Goal: Task Accomplishment & Management: Use online tool/utility

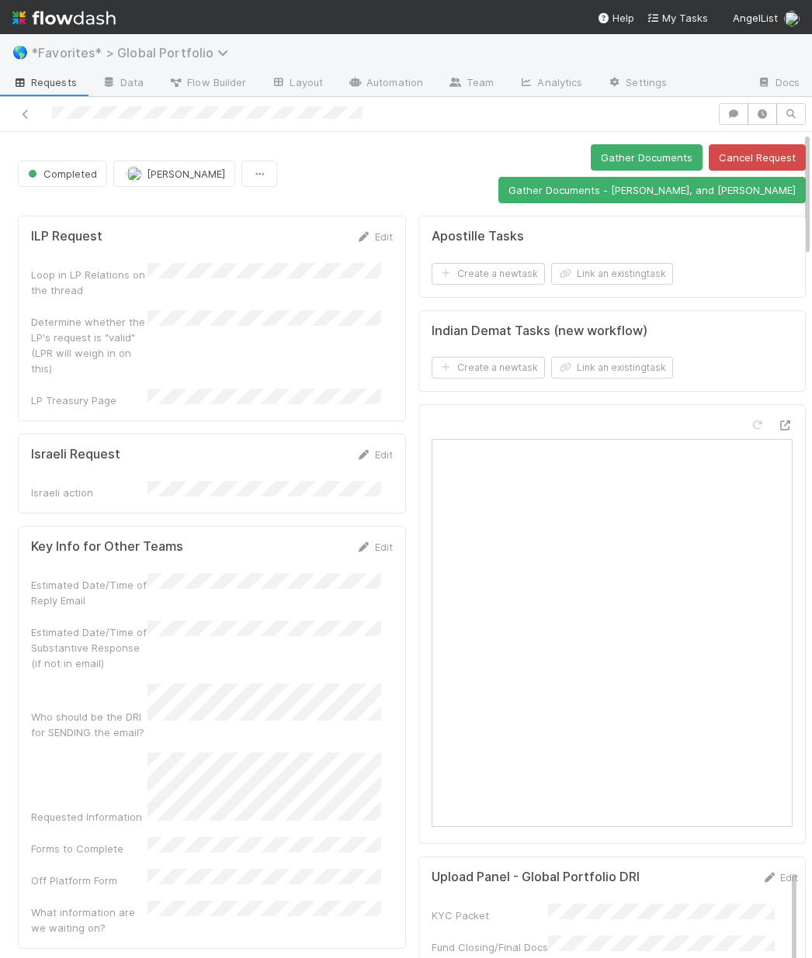
click at [135, 54] on span "*Favorites* > Global Portfolio" at bounding box center [133, 53] width 205 height 16
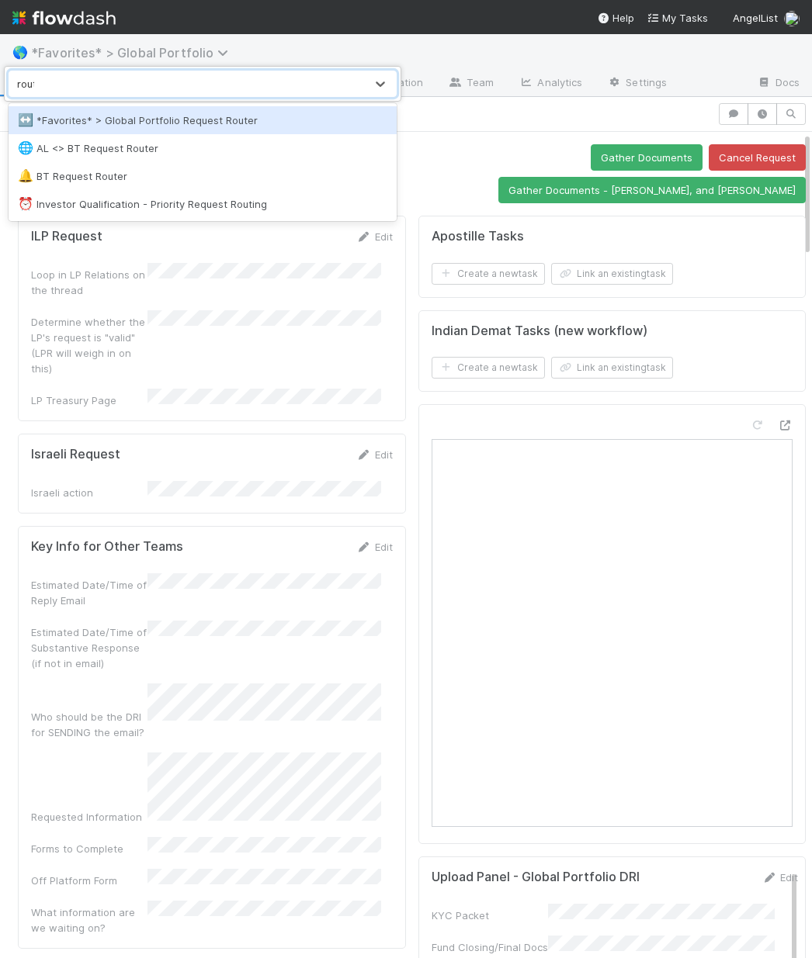
type input "route"
click at [139, 114] on div "↔️ *Favorites* > Global Portfolio Request Router" at bounding box center [202, 121] width 369 height 16
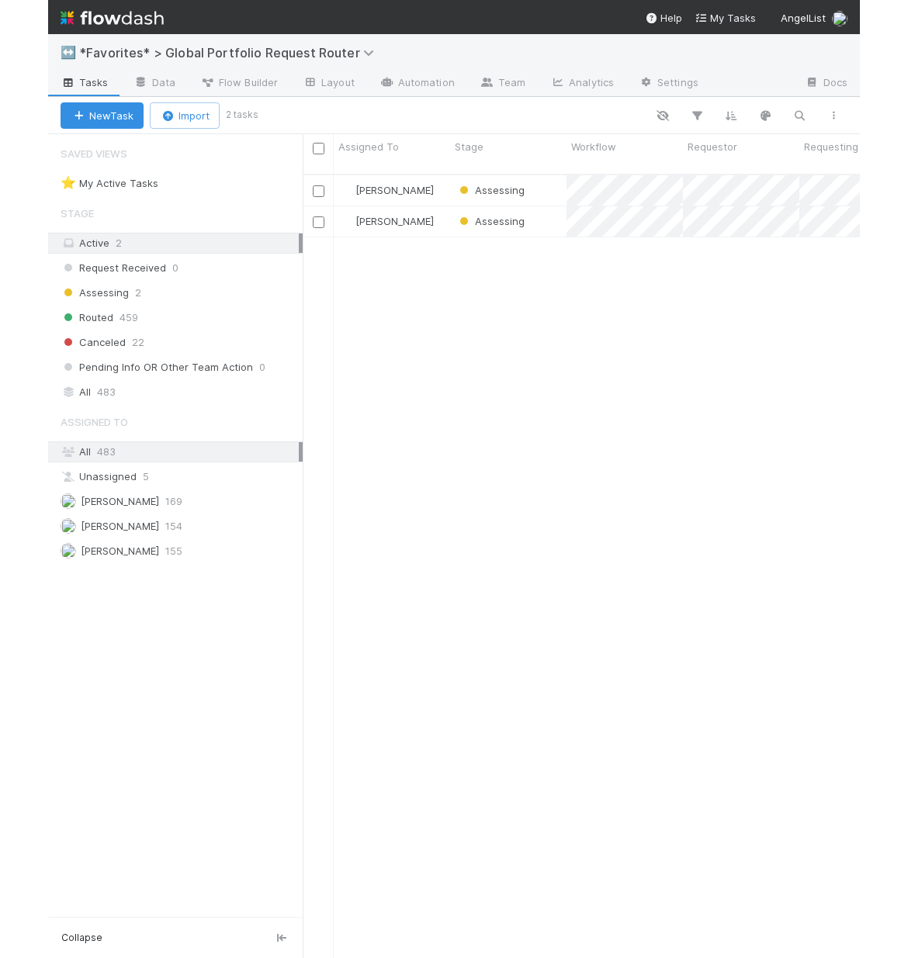
scroll to position [785, 545]
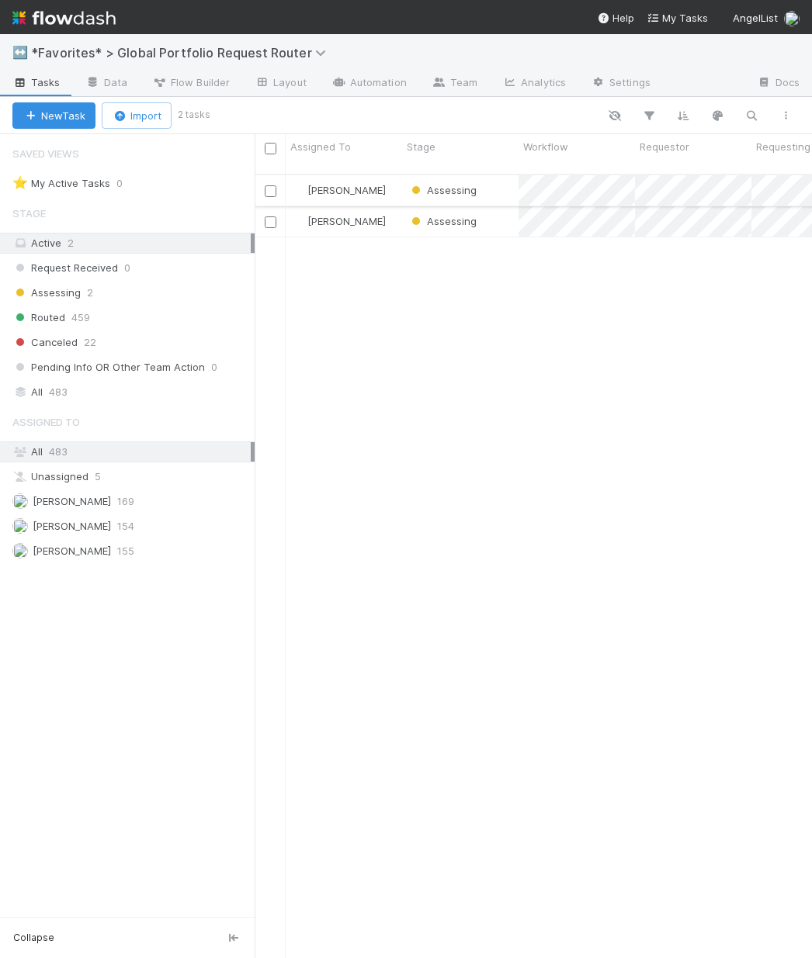
click at [501, 178] on div "Assessing" at bounding box center [460, 190] width 116 height 30
drag, startPoint x: 501, startPoint y: 203, endPoint x: 563, endPoint y: 267, distance: 88.9
click at [502, 206] on div "Assessing" at bounding box center [460, 221] width 116 height 30
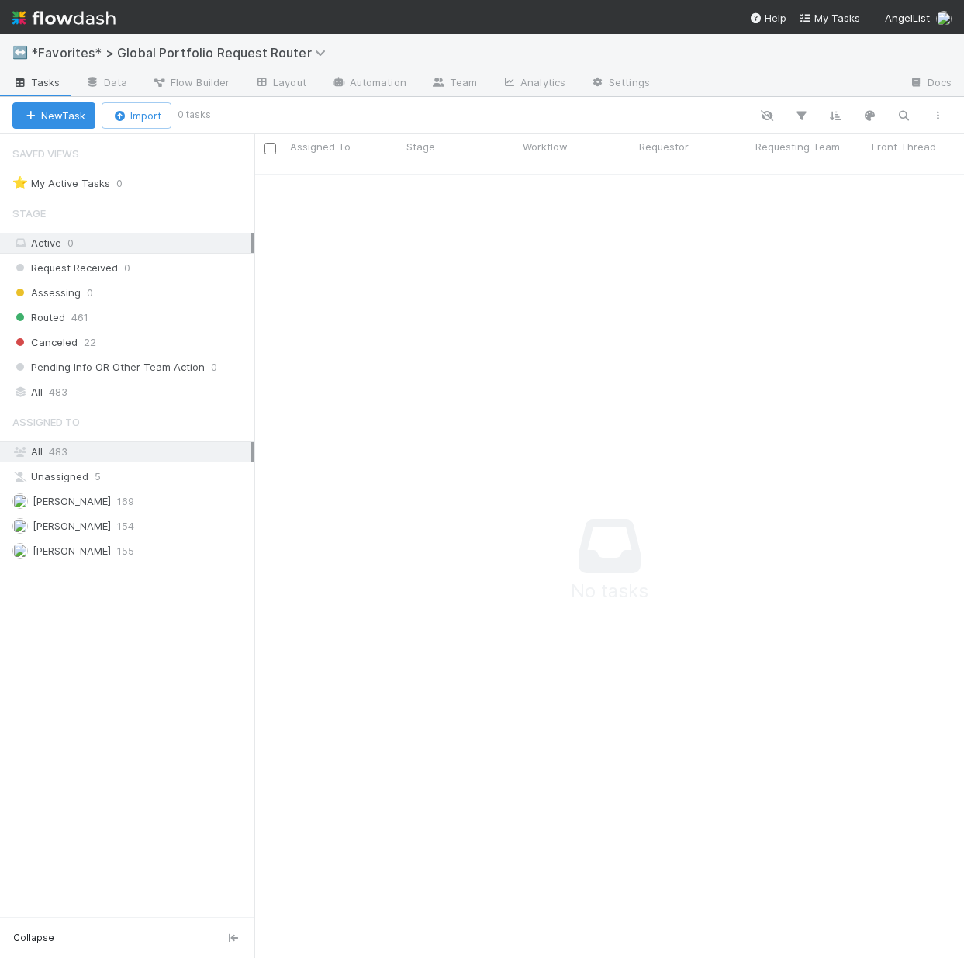
scroll to position [774, 698]
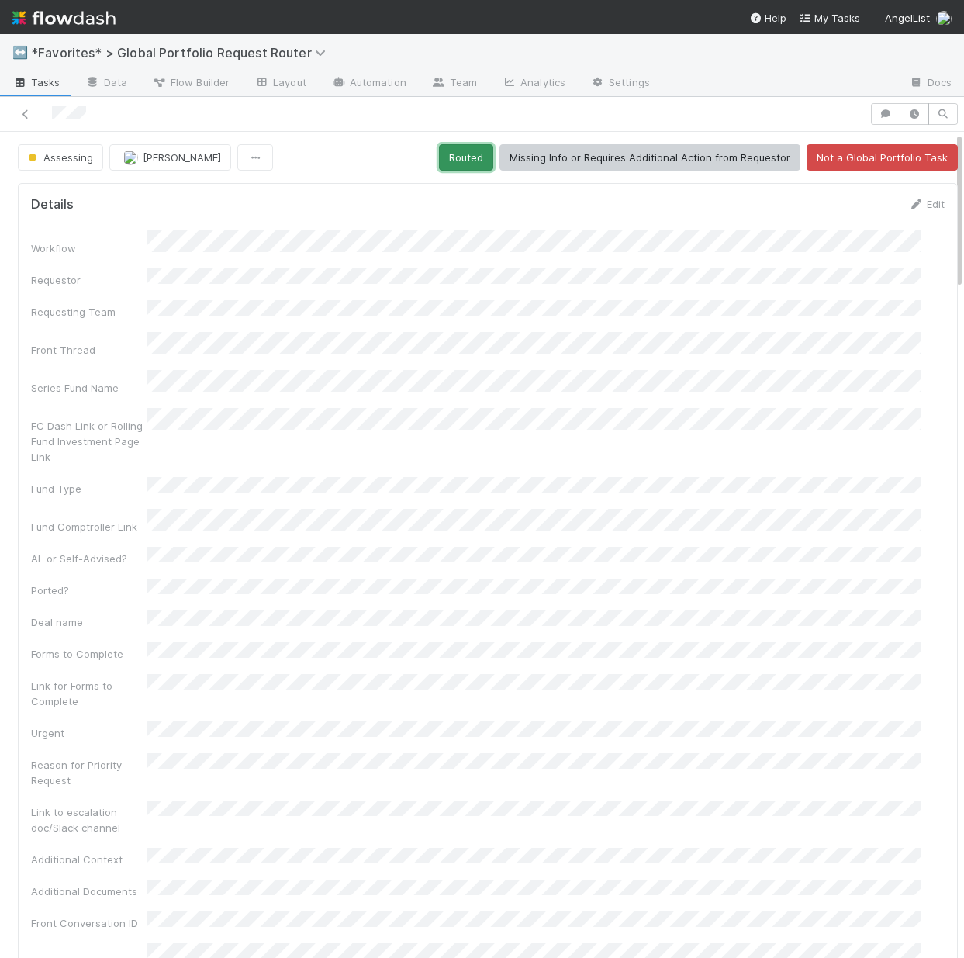
click at [444, 152] on button "Routed" at bounding box center [466, 157] width 54 height 26
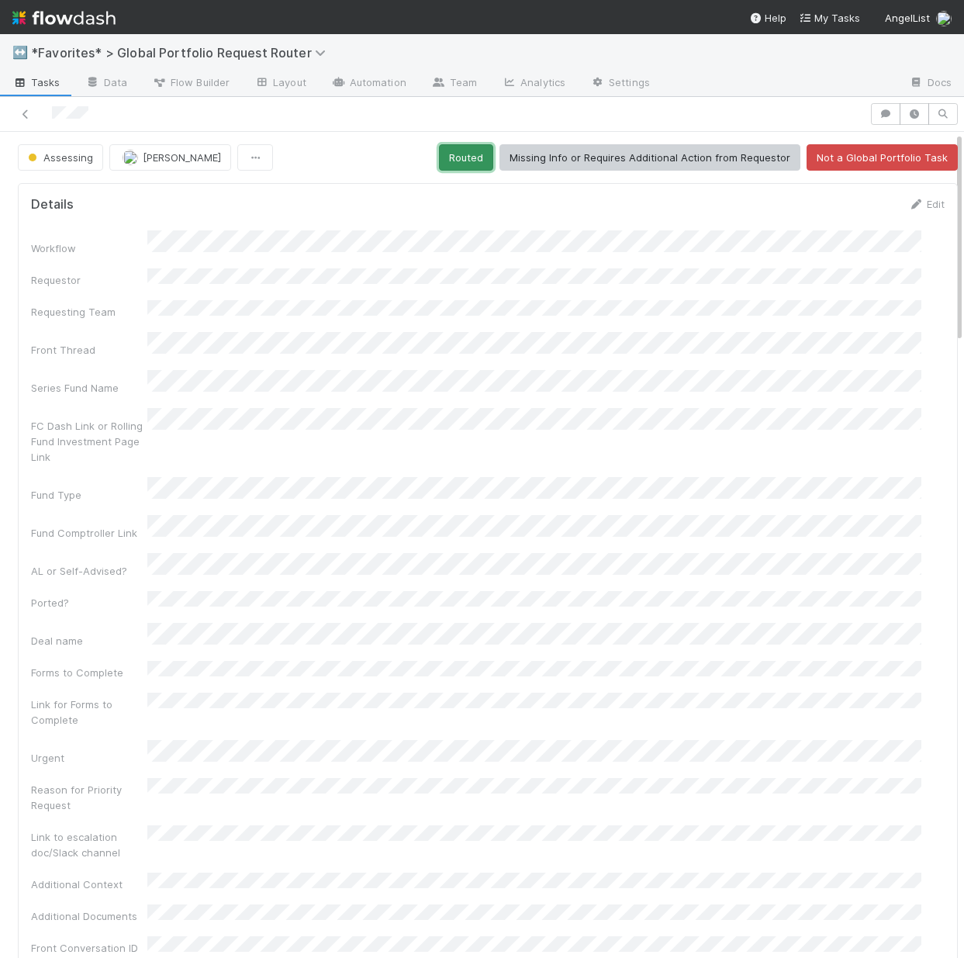
click at [471, 161] on button "Routed" at bounding box center [466, 157] width 54 height 26
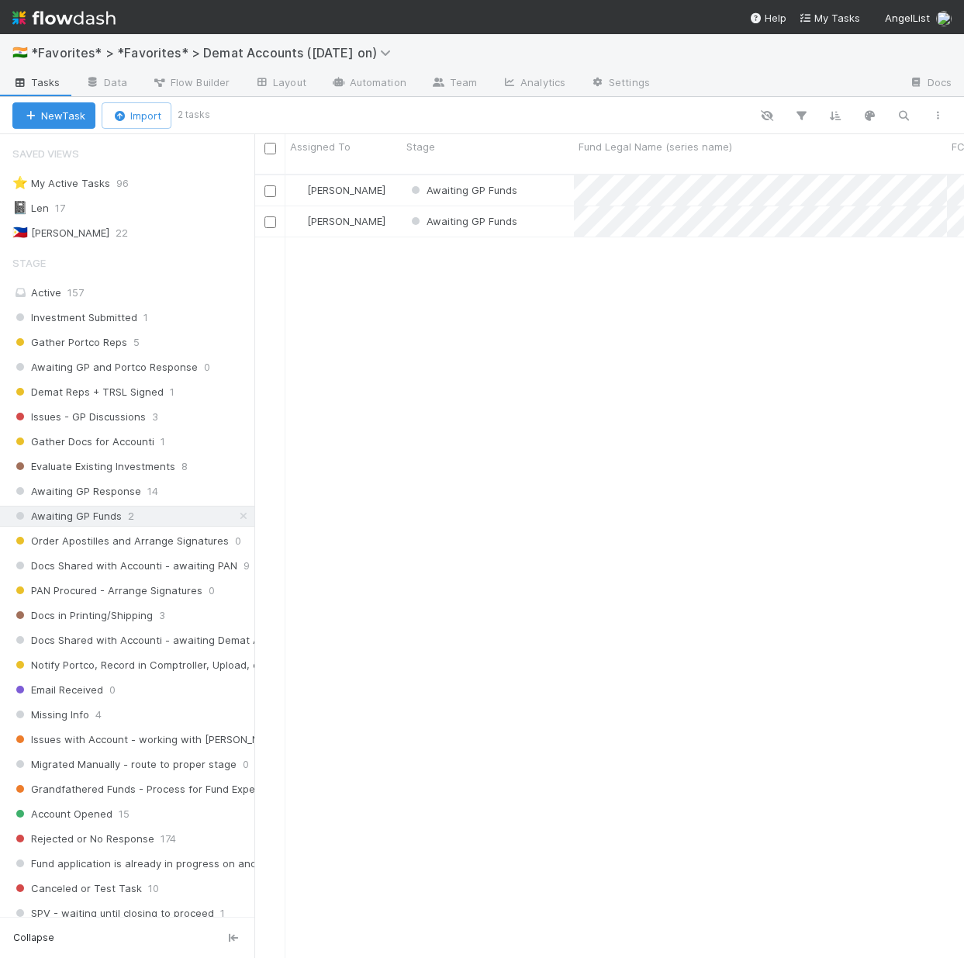
scroll to position [193, 0]
